Goal: Task Accomplishment & Management: Manage account settings

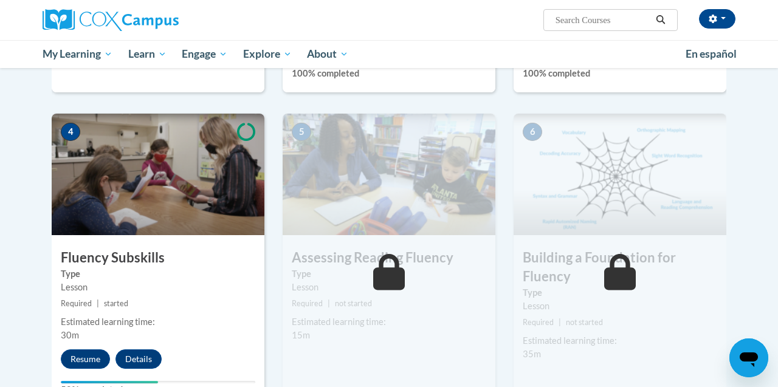
scroll to position [567, 0]
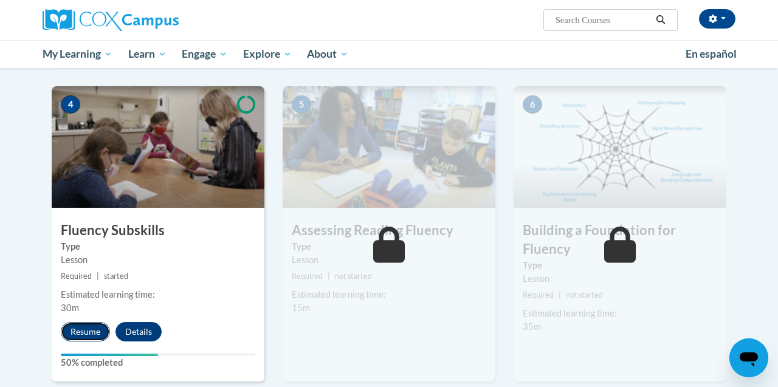
click at [74, 325] on button "Resume" at bounding box center [85, 331] width 49 height 19
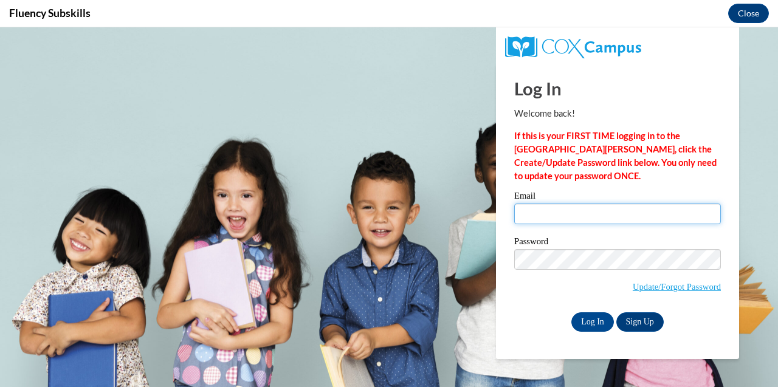
click at [568, 212] on input "Email" at bounding box center [617, 214] width 207 height 21
type input "idotridou@aol.com"
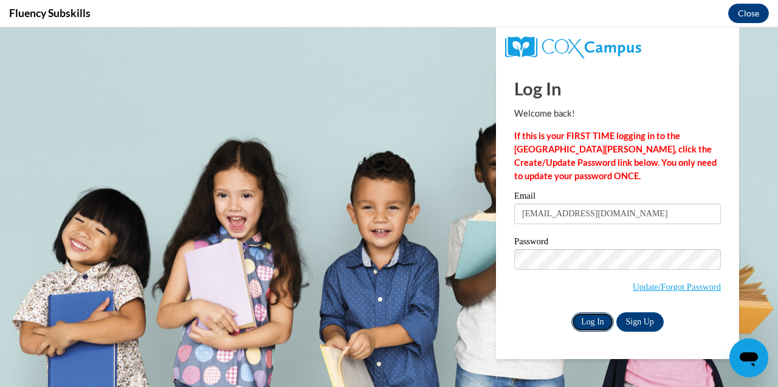
scroll to position [0, 0]
click at [592, 312] on input "Log In" at bounding box center [592, 321] width 43 height 19
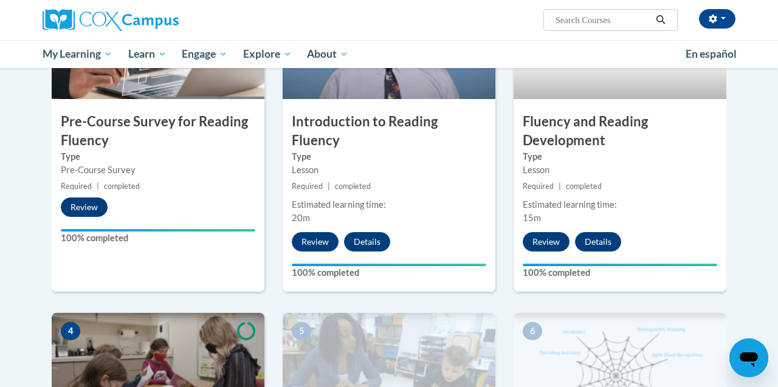
scroll to position [361, 0]
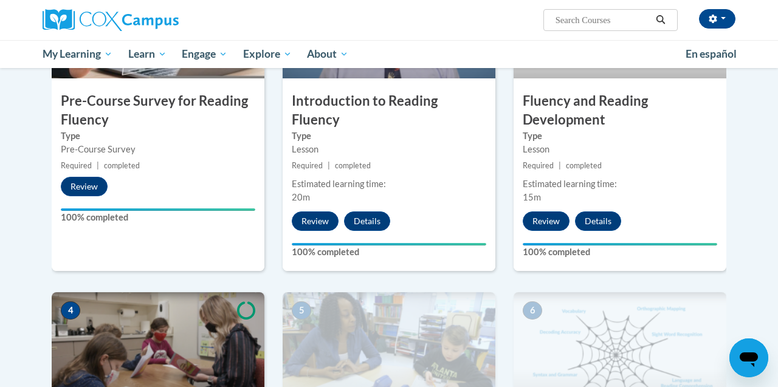
click at [754, 357] on icon "Open messaging window" at bounding box center [749, 360] width 18 height 15
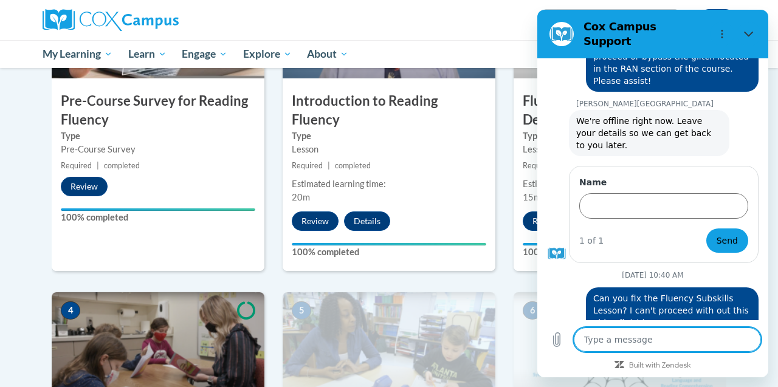
scroll to position [652, 0]
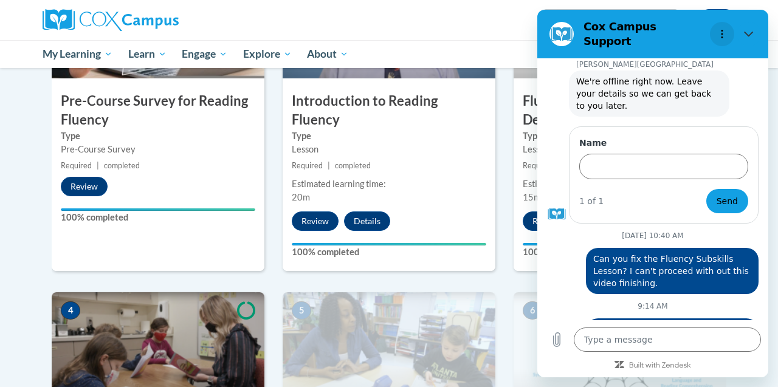
click at [722, 33] on circle "Options menu" at bounding box center [723, 34] width 2 height 2
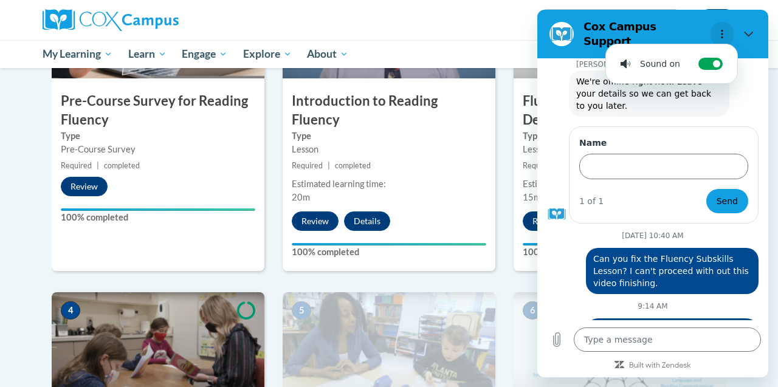
click at [722, 33] on circle "Options menu" at bounding box center [723, 34] width 2 height 2
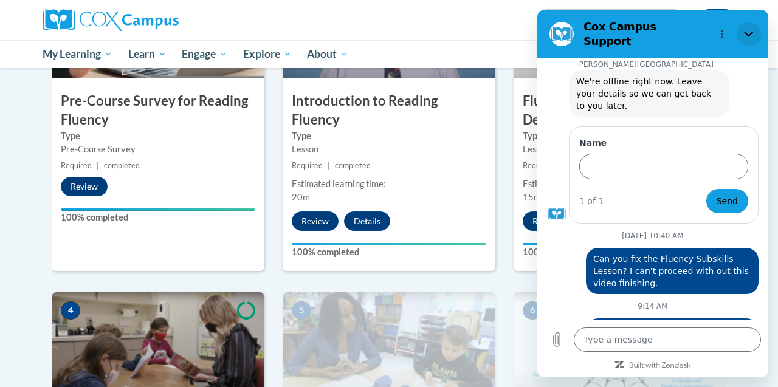
click at [747, 30] on icon "Close" at bounding box center [749, 34] width 10 height 10
type textarea "x"
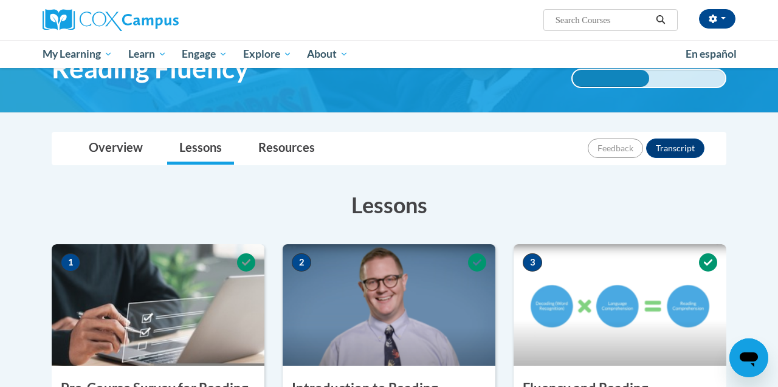
scroll to position [0, 0]
